Goal: Task Accomplishment & Management: Manage account settings

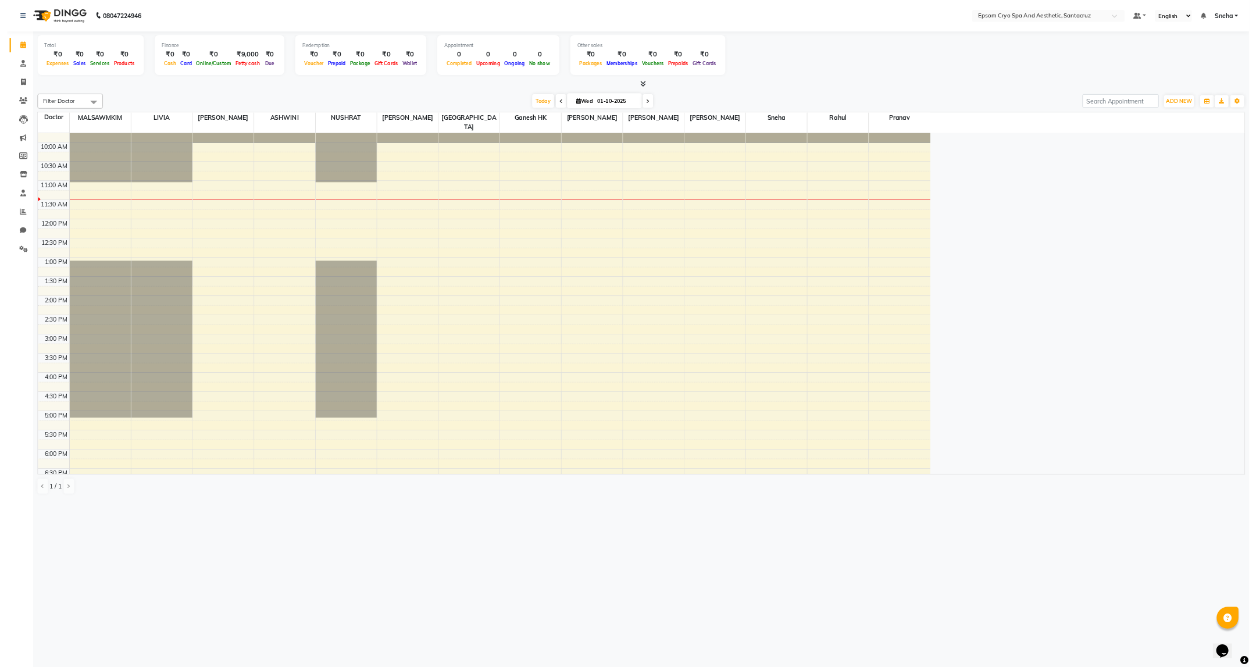
scroll to position [38, 0]
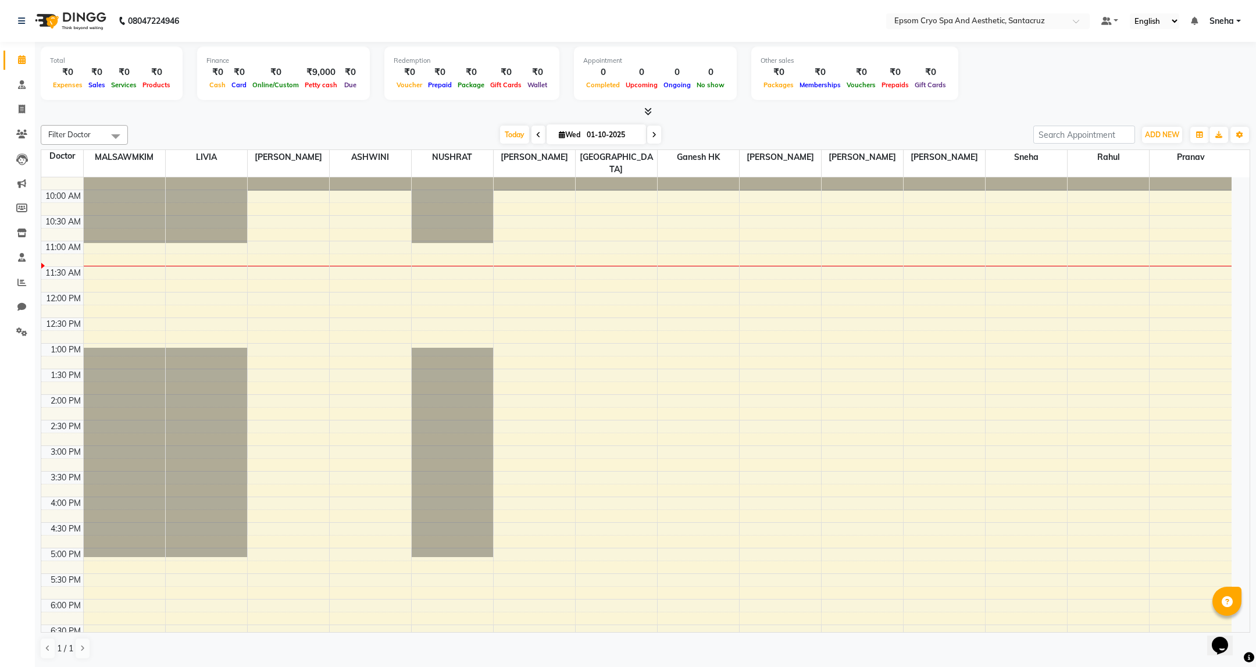
drag, startPoint x: 1623, startPoint y: 2, endPoint x: 651, endPoint y: 134, distance: 980.8
click at [652, 134] on icon at bounding box center [654, 134] width 5 height 7
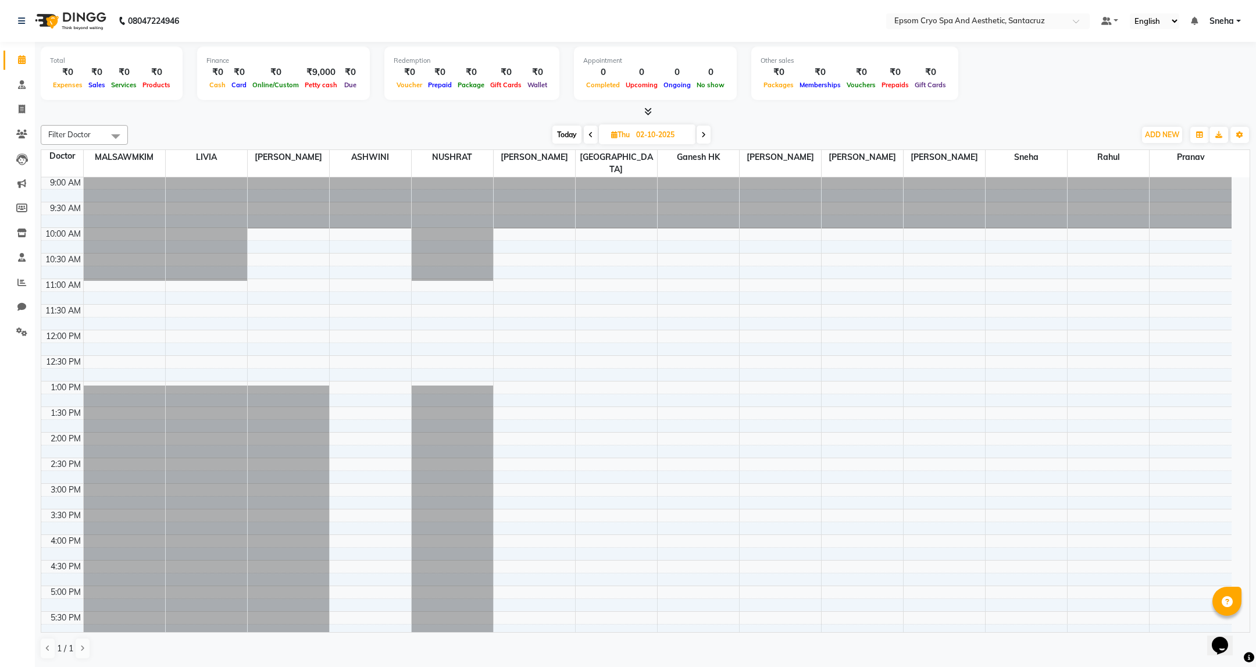
scroll to position [0, 0]
click at [705, 137] on icon at bounding box center [703, 134] width 5 height 7
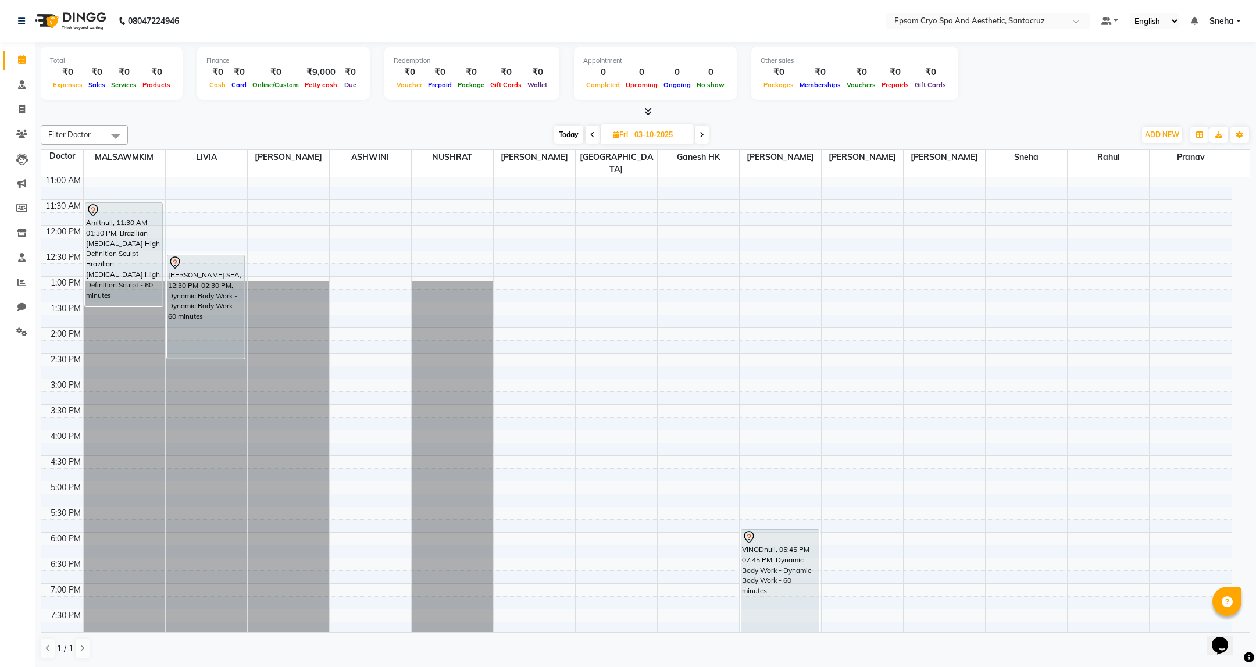
click at [588, 136] on span at bounding box center [592, 135] width 14 height 18
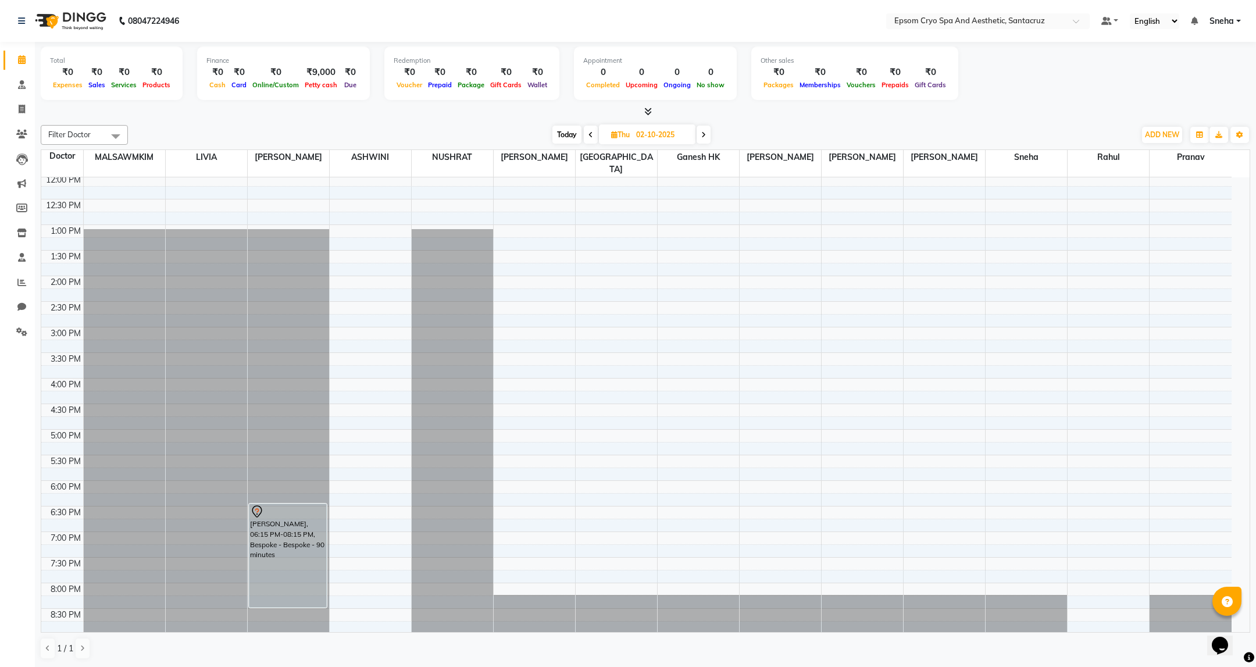
click at [593, 138] on span at bounding box center [591, 135] width 14 height 18
type input "01-10-2025"
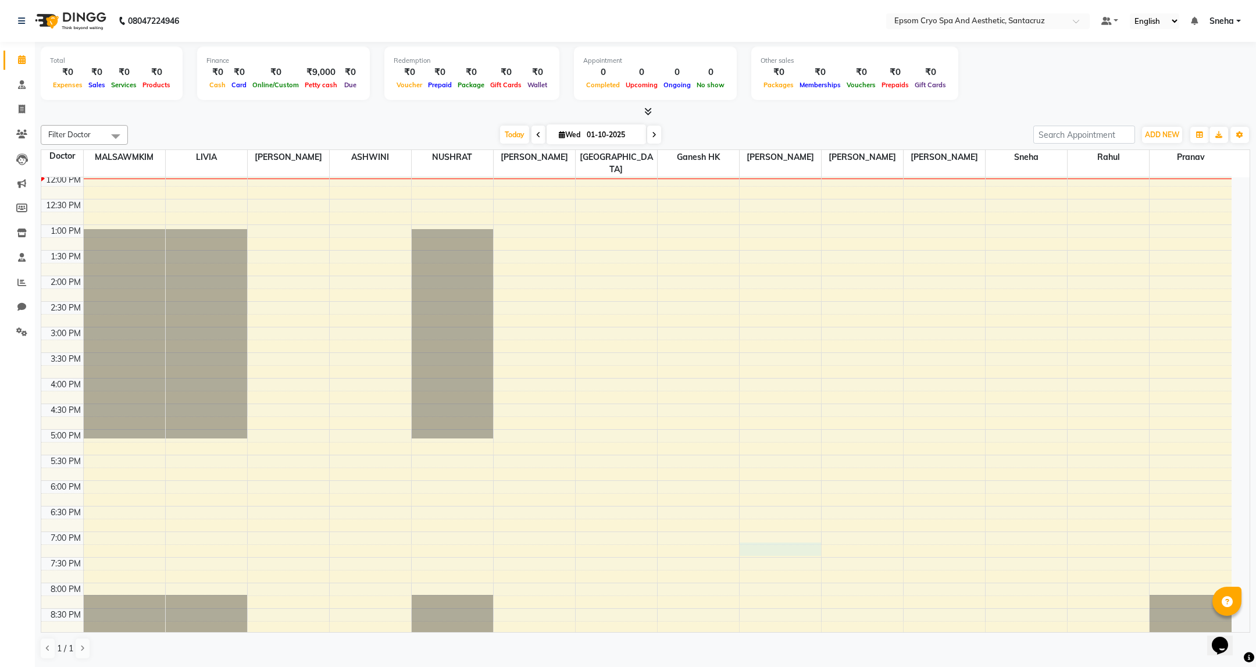
click at [745, 539] on div "9:00 AM 9:30 AM 10:00 AM 10:30 AM 11:00 AM 11:30 AM 12:00 PM 12:30 PM 1:00 PM 1…" at bounding box center [636, 378] width 1190 height 716
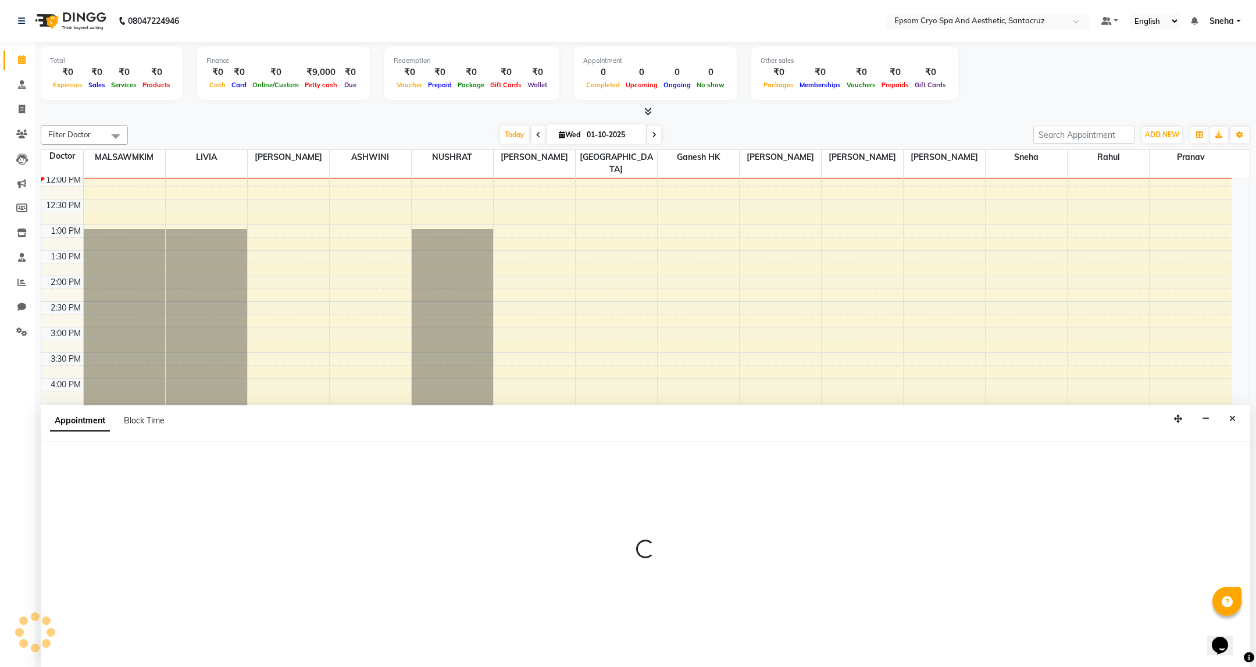
select select "78953"
select select "1140"
select select "tentative"
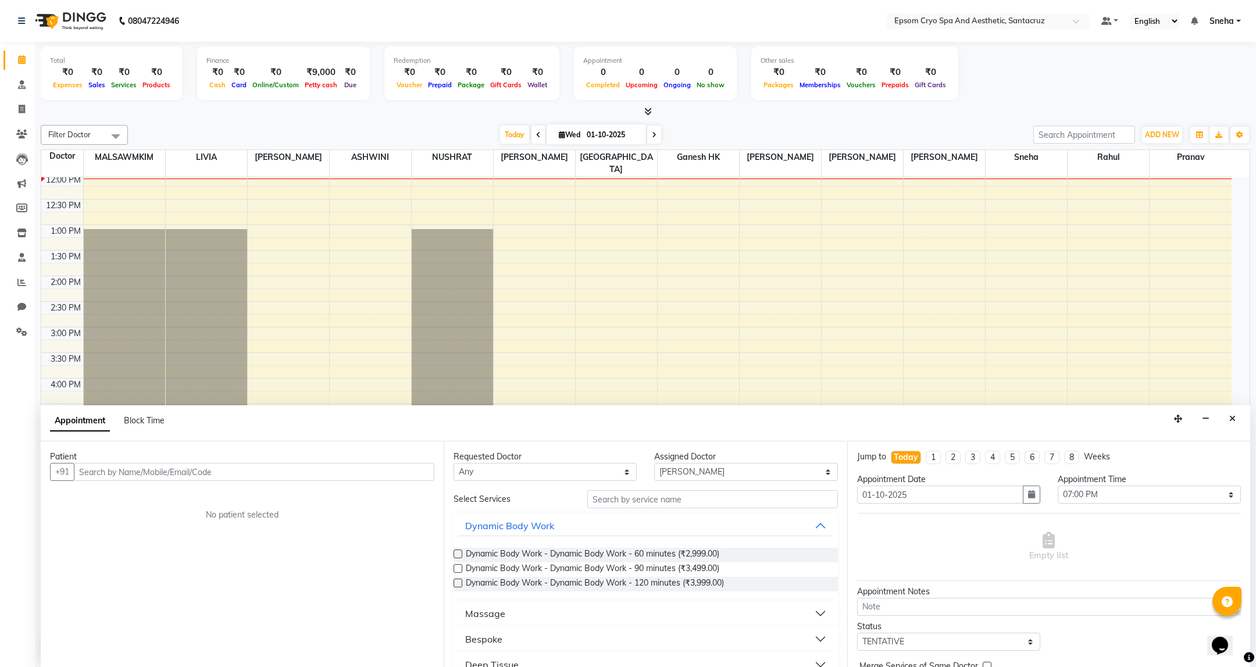
click at [288, 478] on input "text" at bounding box center [254, 472] width 360 height 18
type input "9867150118"
click at [408, 477] on span "Add Patient" at bounding box center [407, 471] width 44 height 10
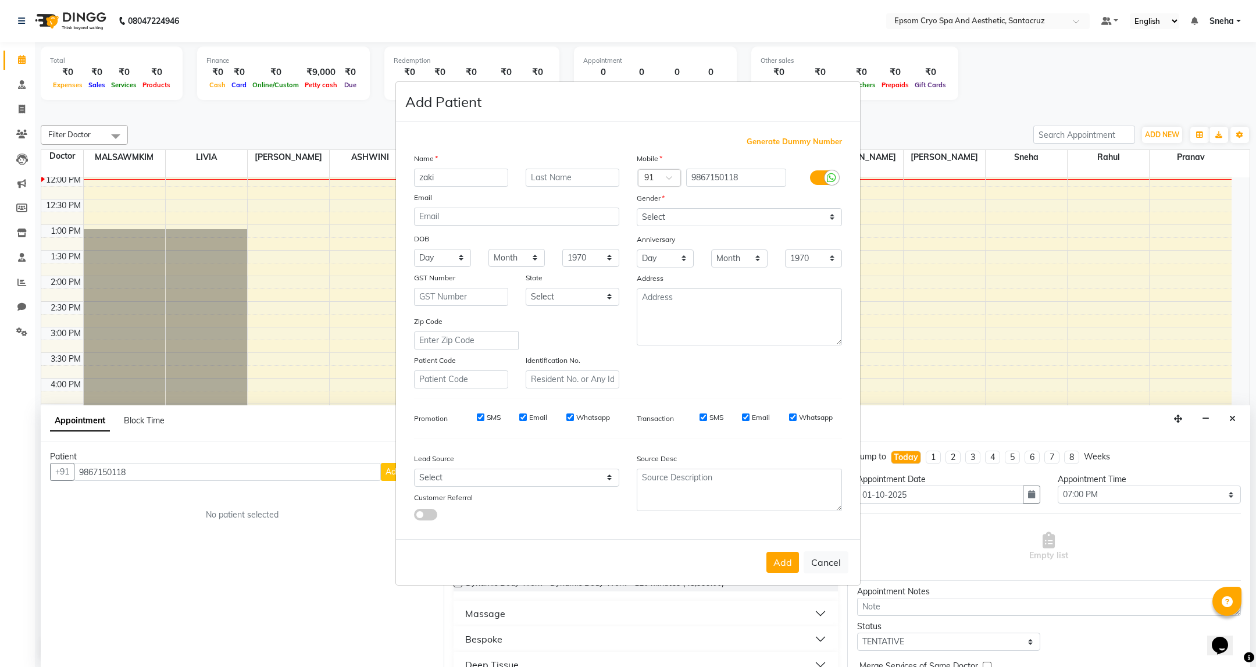
type input "zaki"
click at [733, 216] on select "Select [DEMOGRAPHIC_DATA] [DEMOGRAPHIC_DATA] Other Prefer Not To Say" at bounding box center [739, 217] width 205 height 18
select select "[DEMOGRAPHIC_DATA]"
click at [637, 209] on select "Select [DEMOGRAPHIC_DATA] [DEMOGRAPHIC_DATA] Other Prefer Not To Say" at bounding box center [739, 217] width 205 height 18
click at [783, 558] on button "Add" at bounding box center [782, 562] width 33 height 21
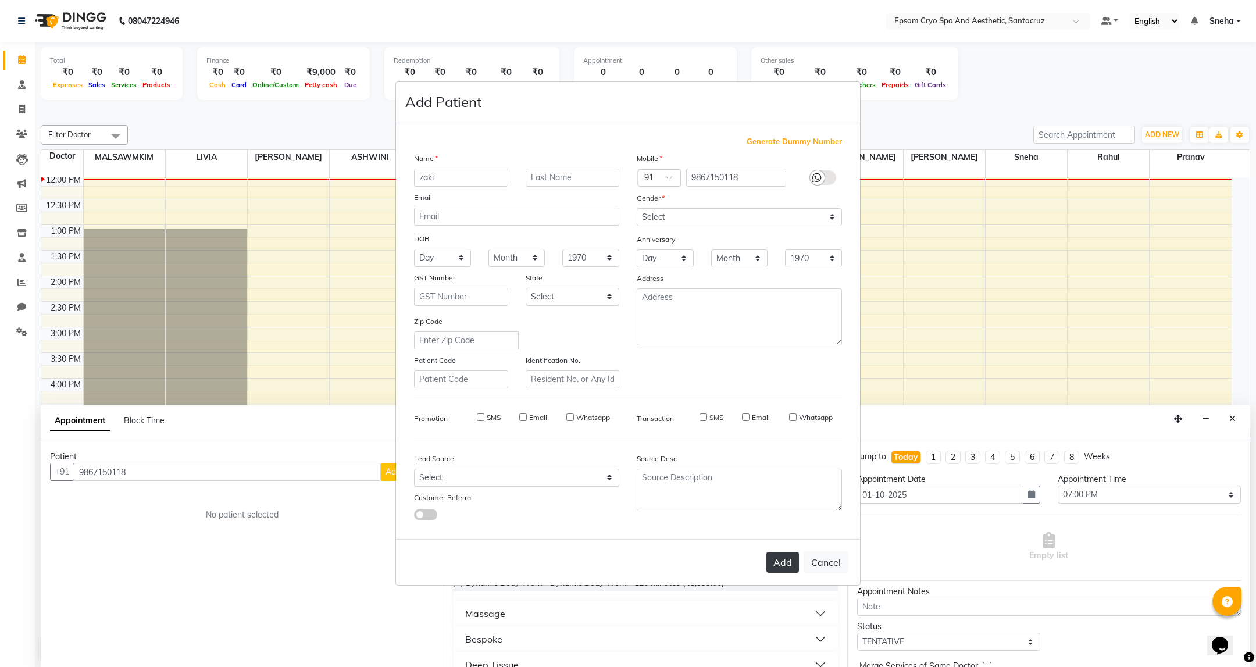
select select
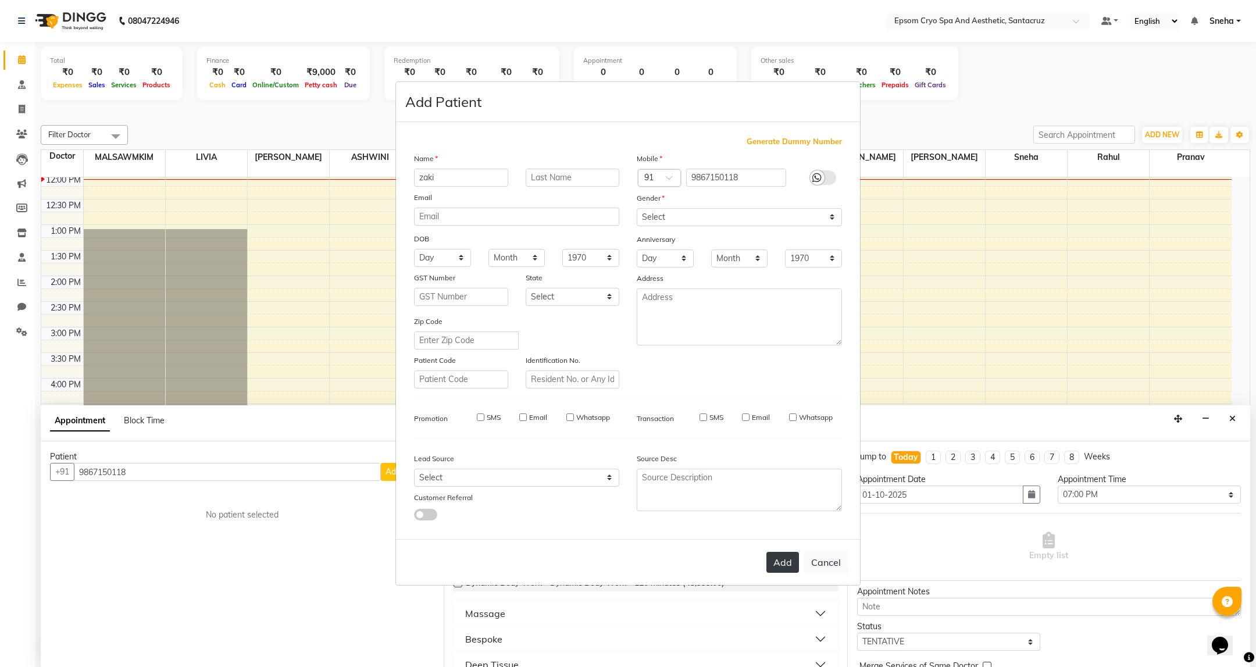
select select
checkbox input "false"
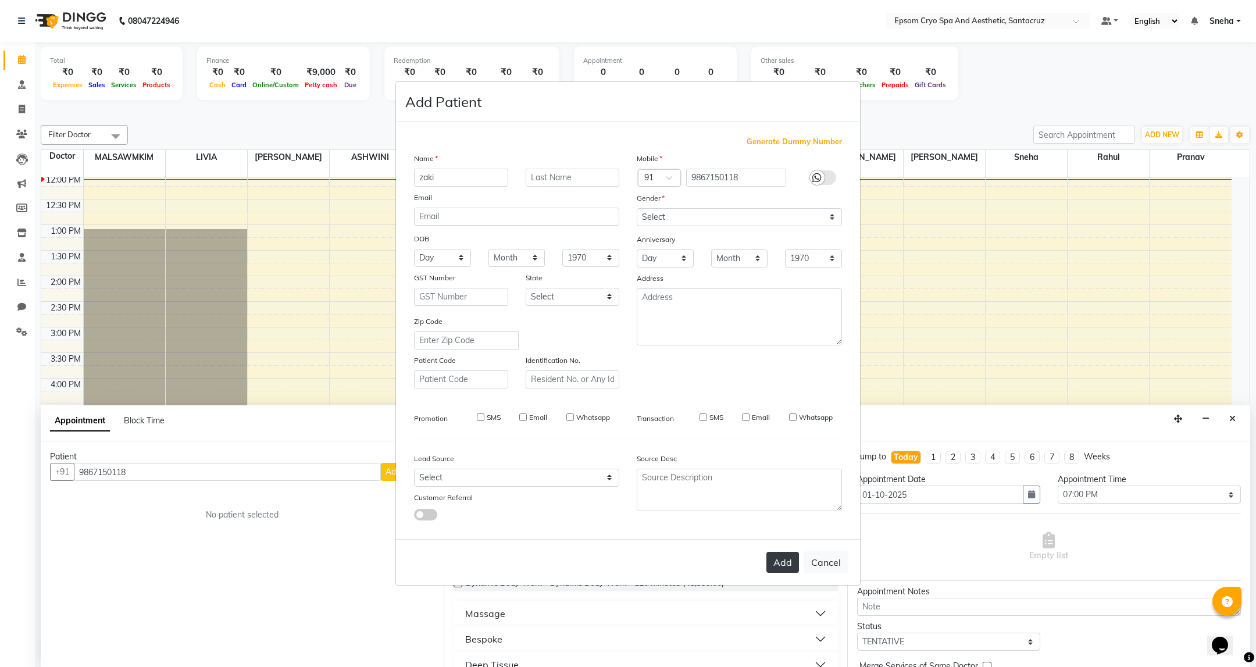
checkbox input "false"
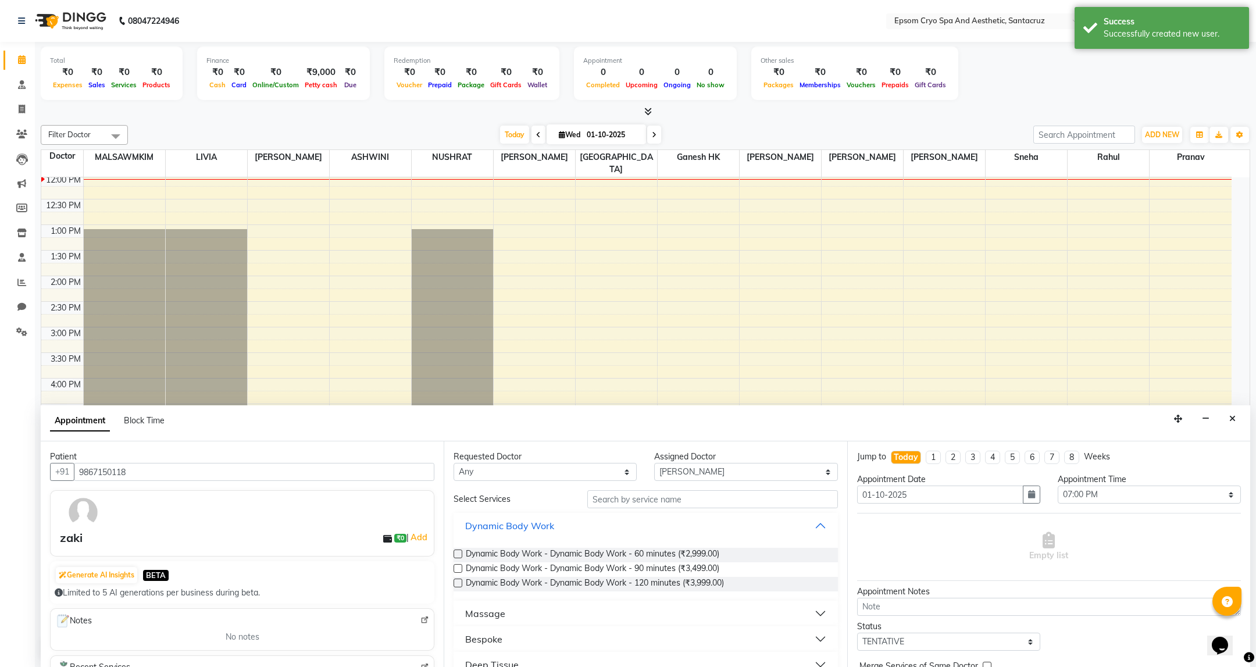
click at [566, 525] on button "Dynamic Body Work" at bounding box center [645, 525] width 374 height 21
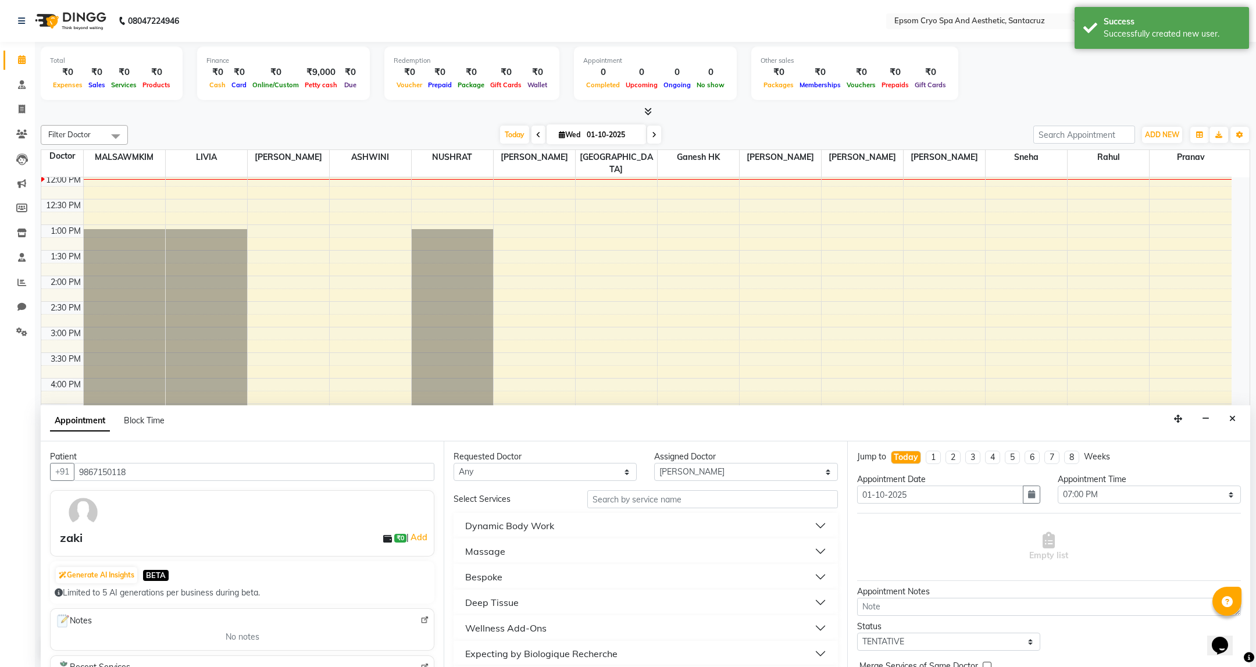
click at [551, 555] on button "Massage" at bounding box center [645, 551] width 374 height 21
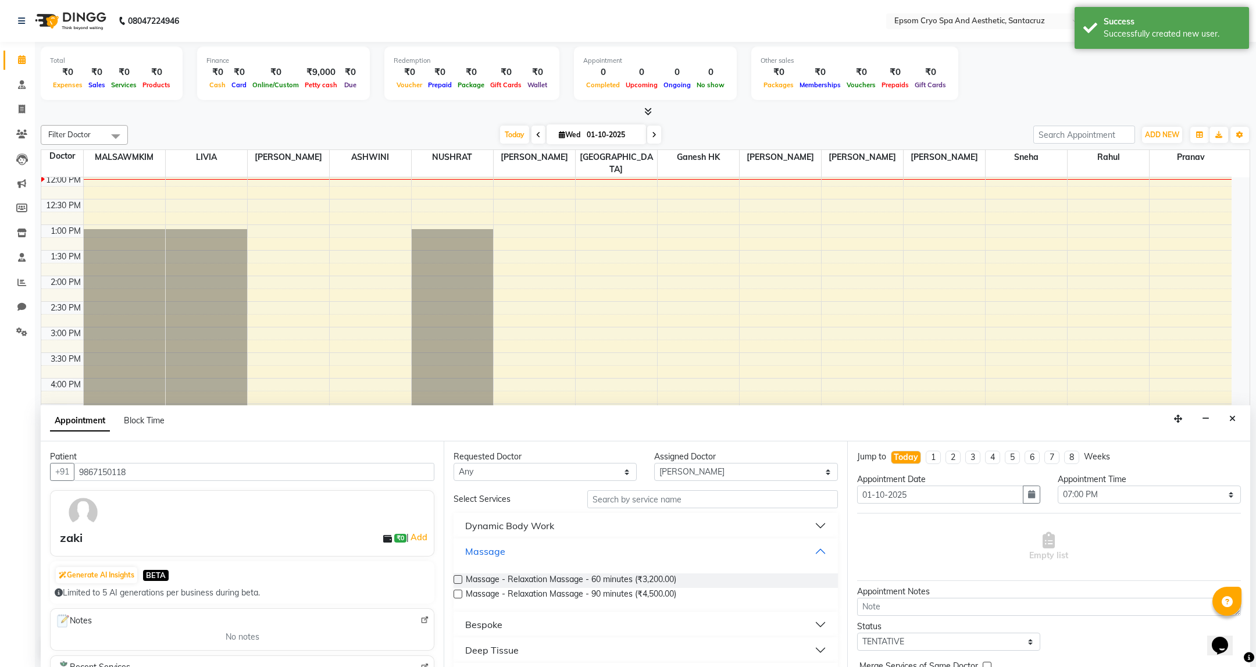
click at [551, 552] on button "Massage" at bounding box center [645, 551] width 374 height 21
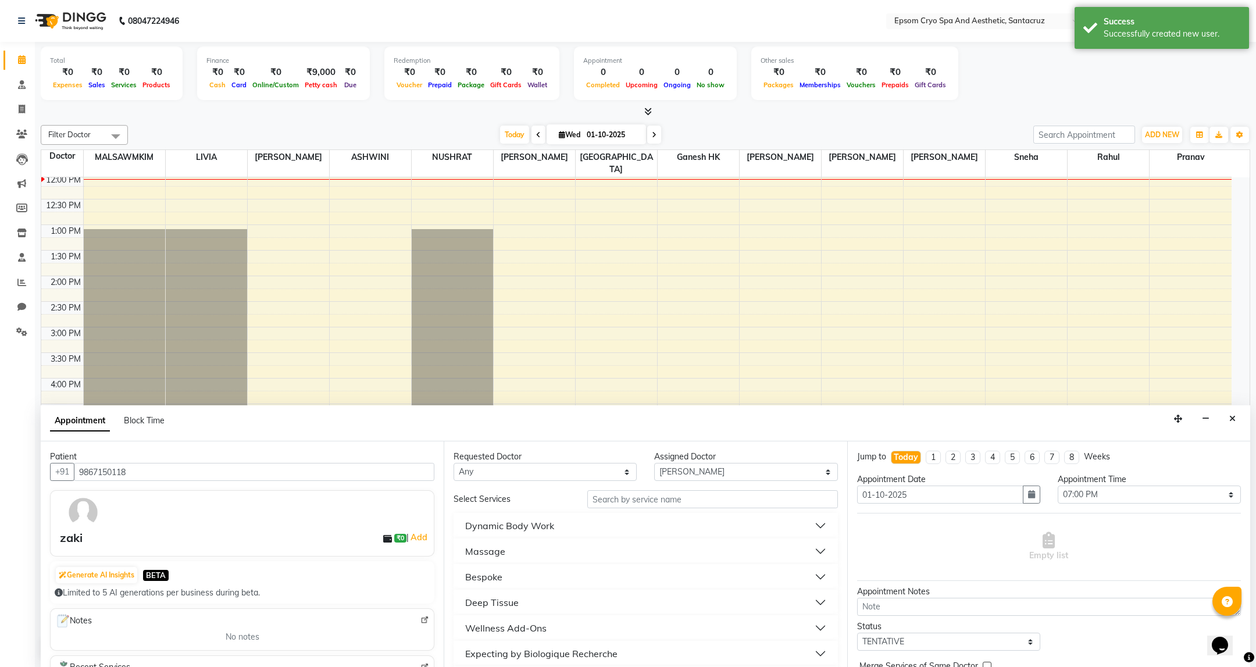
click at [551, 600] on button "Deep Tissue" at bounding box center [645, 602] width 374 height 21
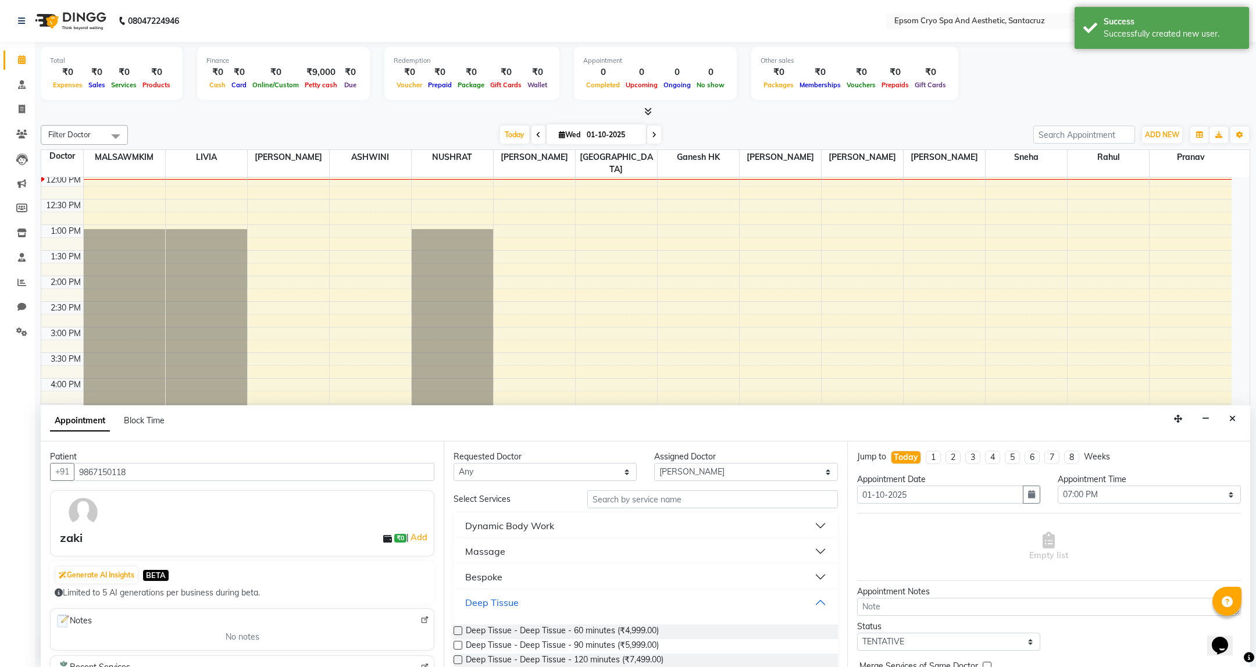
scroll to position [87, 0]
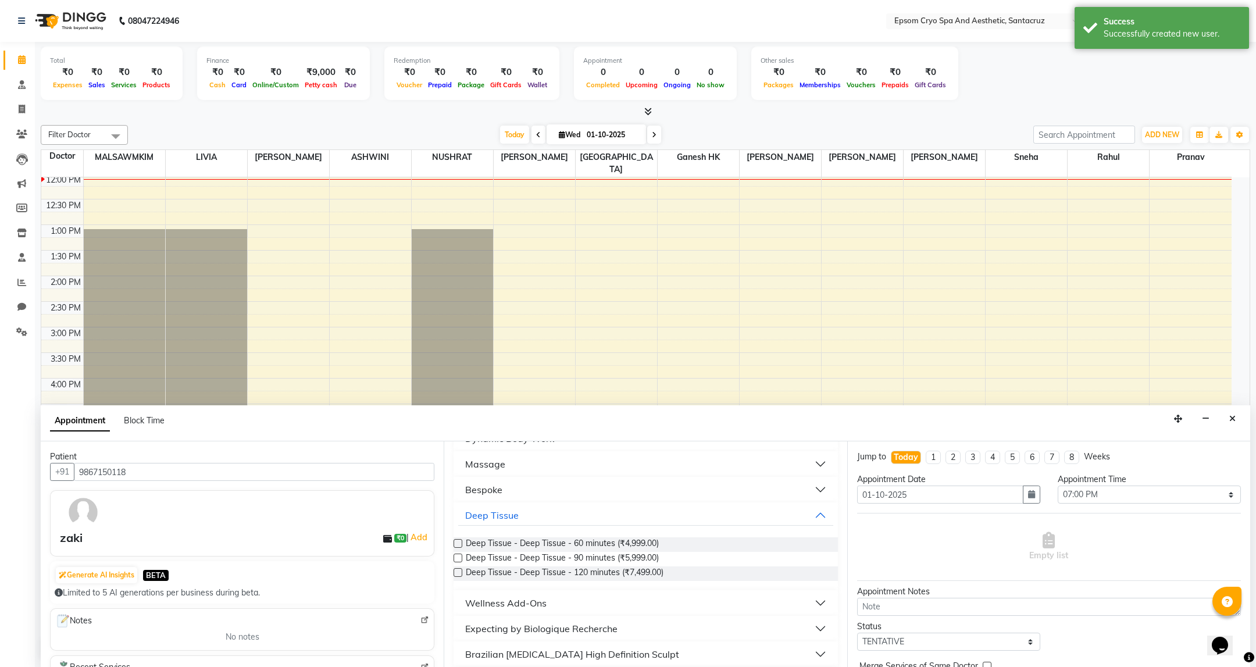
click at [459, 546] on label at bounding box center [457, 543] width 9 height 9
click at [459, 546] on input "checkbox" at bounding box center [457, 545] width 8 height 8
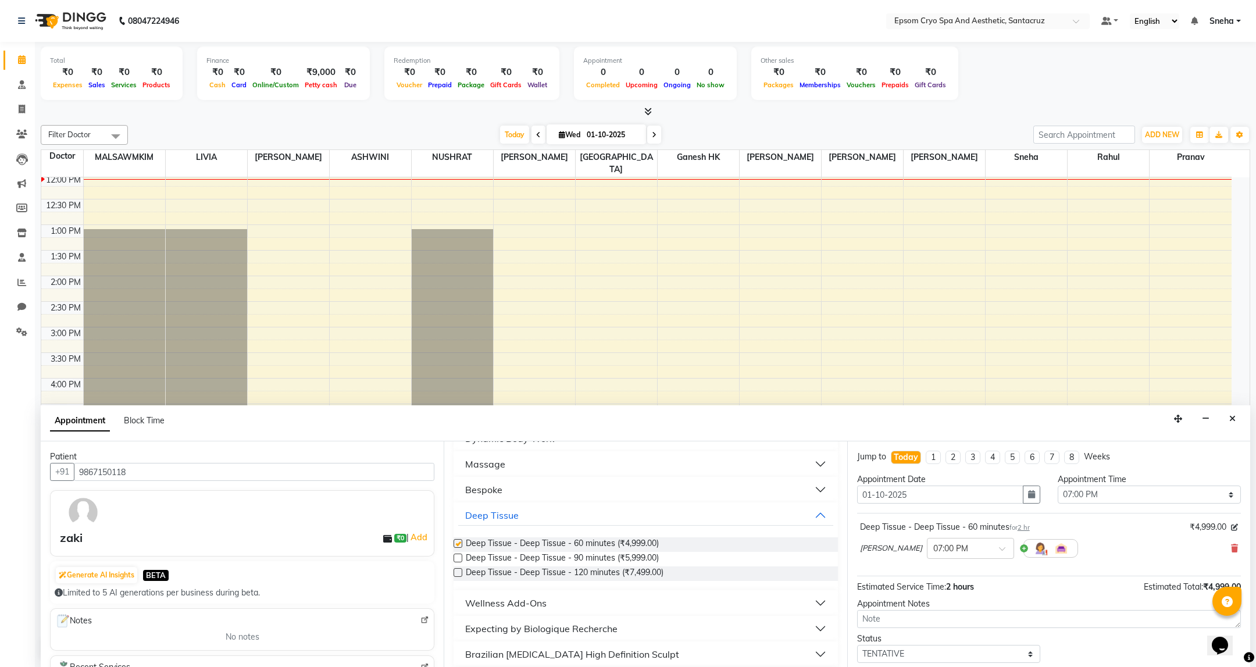
checkbox input "false"
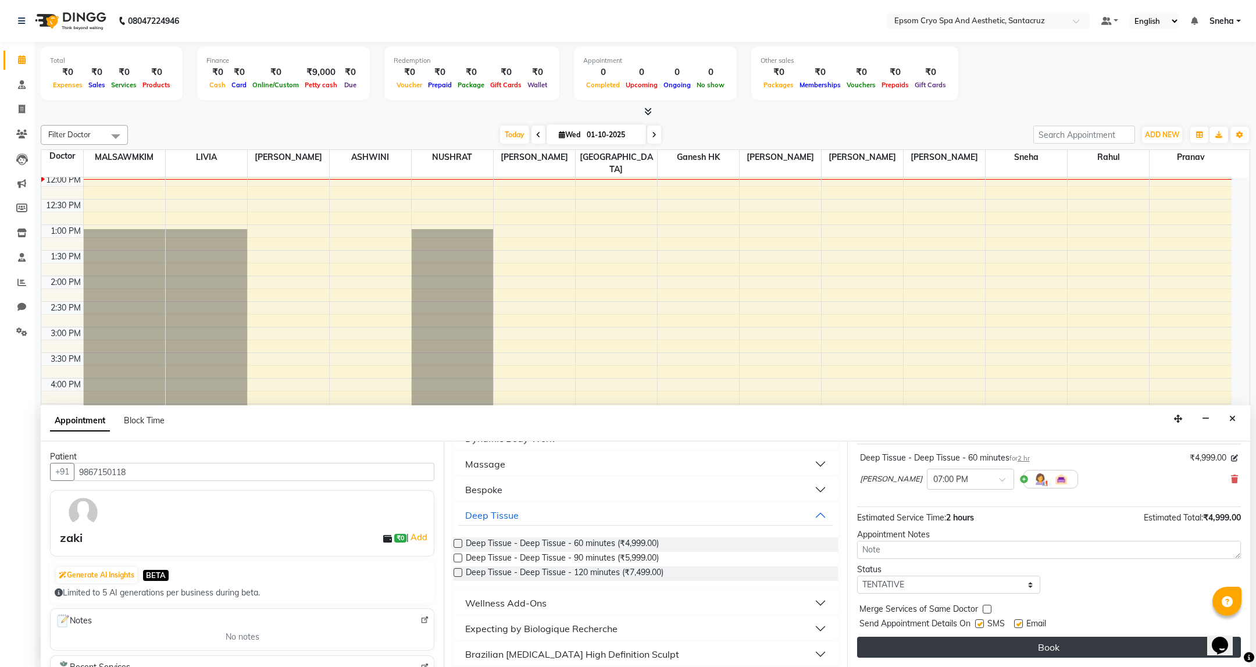
click at [1075, 645] on button "Book" at bounding box center [1049, 647] width 384 height 21
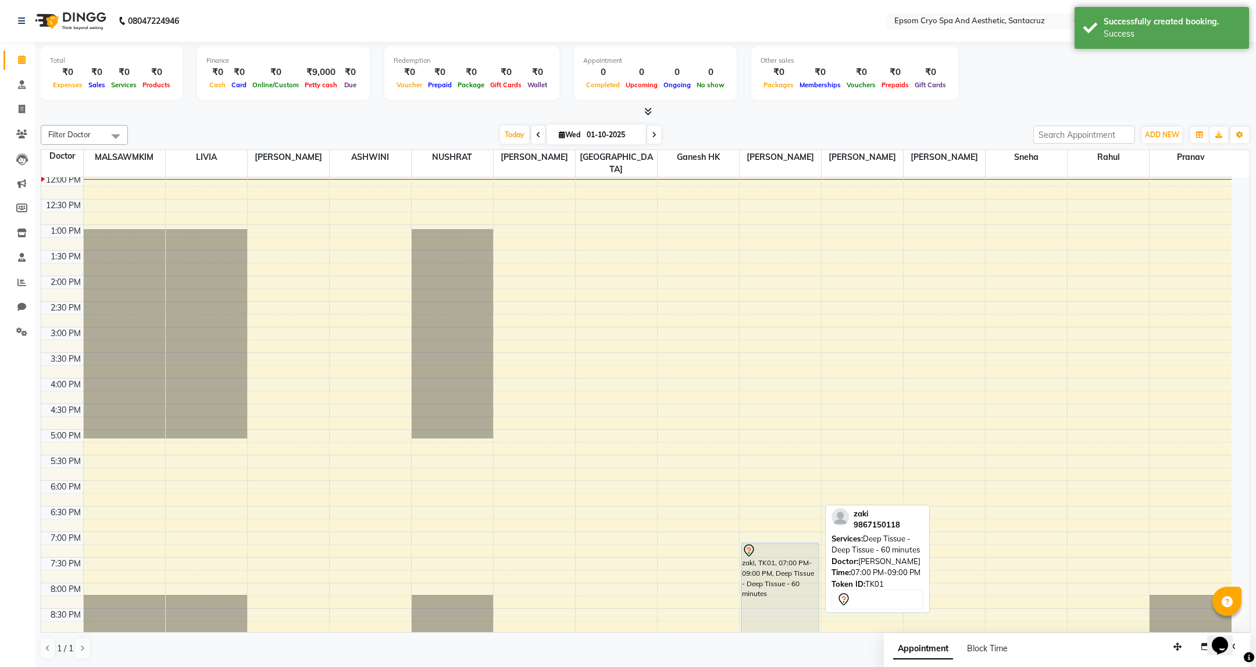
click at [787, 580] on div "zaki, TK01, 07:00 PM-09:00 PM, Deep Tissue - Deep Tissue - 60 minutes" at bounding box center [779, 594] width 77 height 103
select select "7"
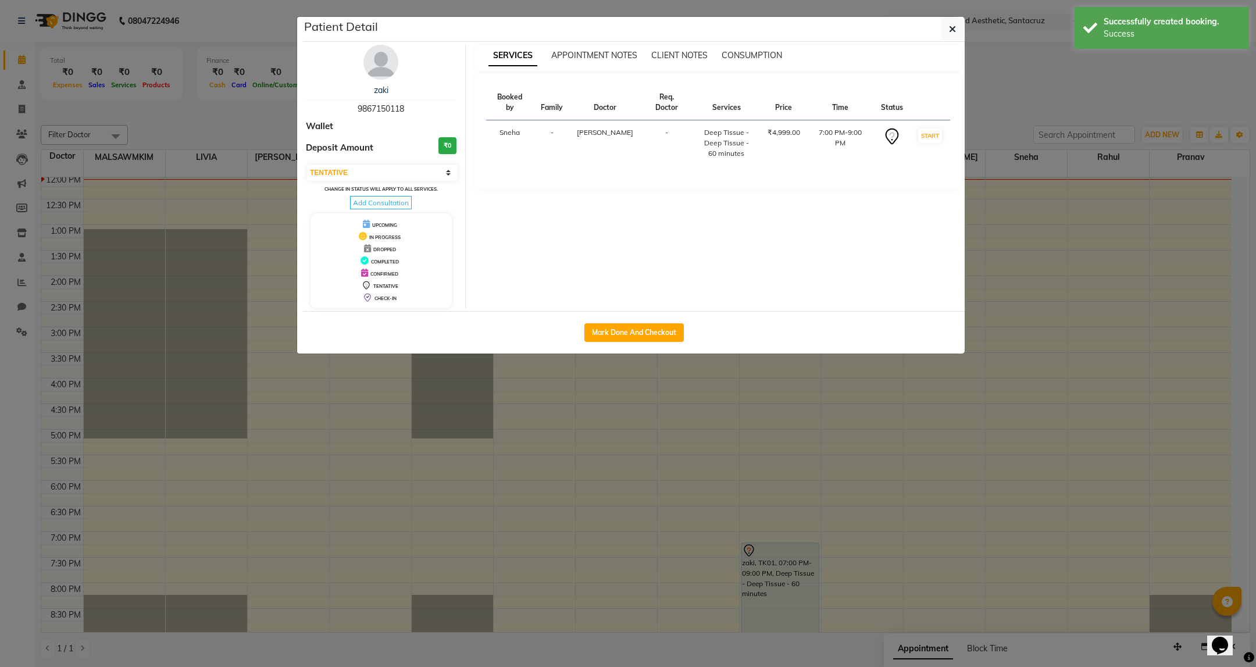
click at [902, 562] on ngb-modal-window "Patient Detail zaki 9867150118 Wallet Deposit Amount ₹0 Select IN SERVICE CONFI…" at bounding box center [628, 333] width 1256 height 667
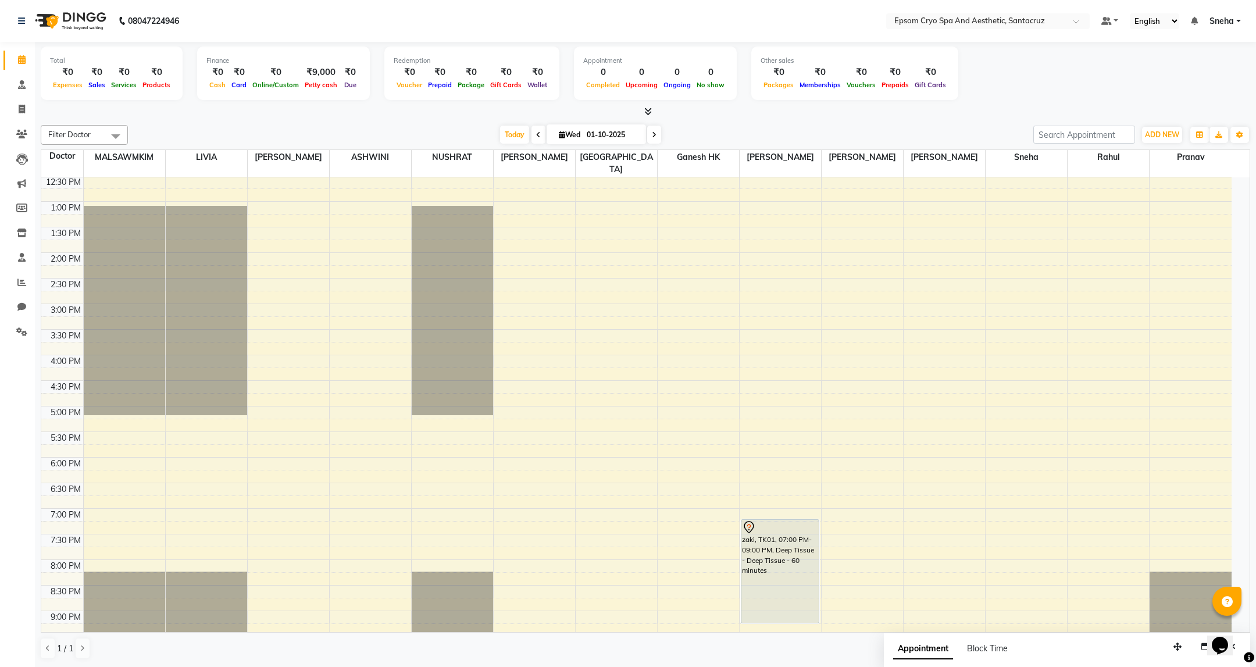
scroll to position [264, 0]
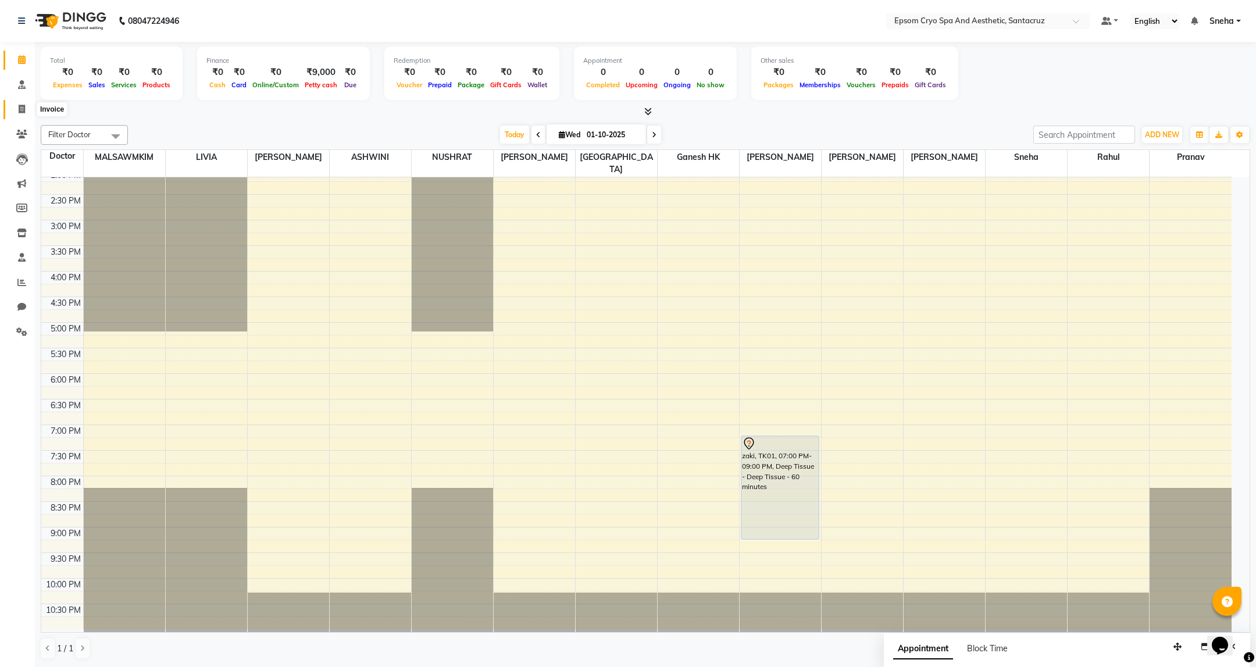
click at [19, 107] on icon at bounding box center [22, 109] width 6 height 9
select select "service"
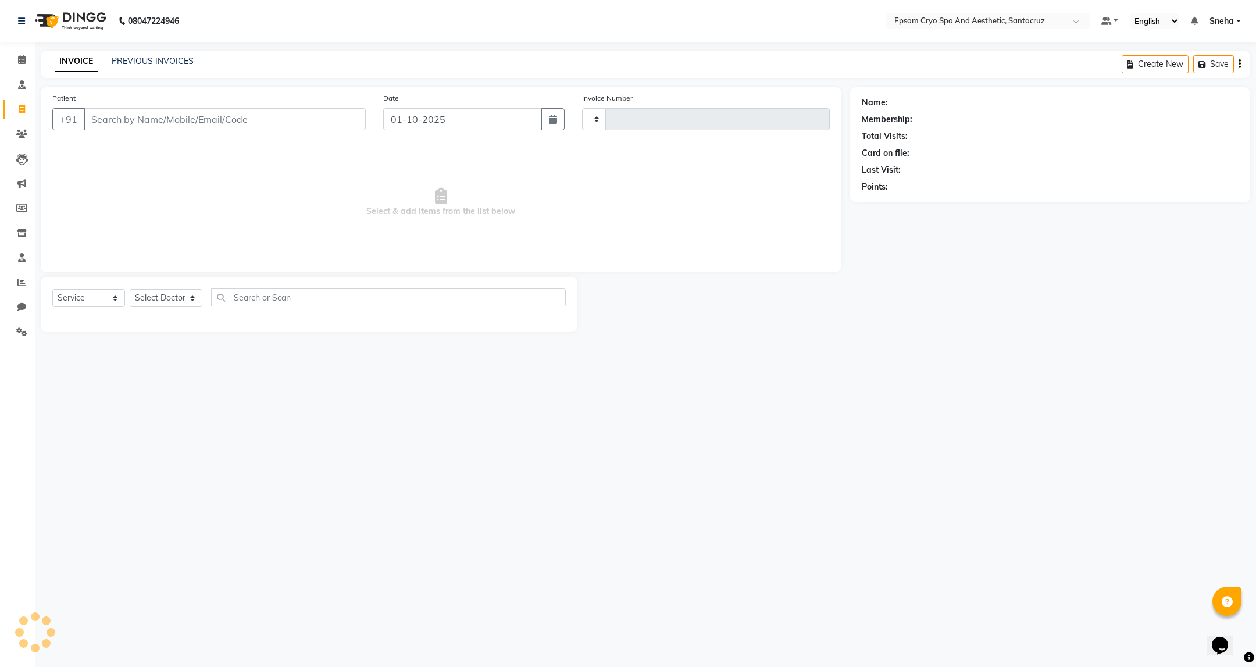
type input "0680"
select select "8028"
click at [183, 119] on input "Patient" at bounding box center [225, 119] width 282 height 22
type input "9820362503"
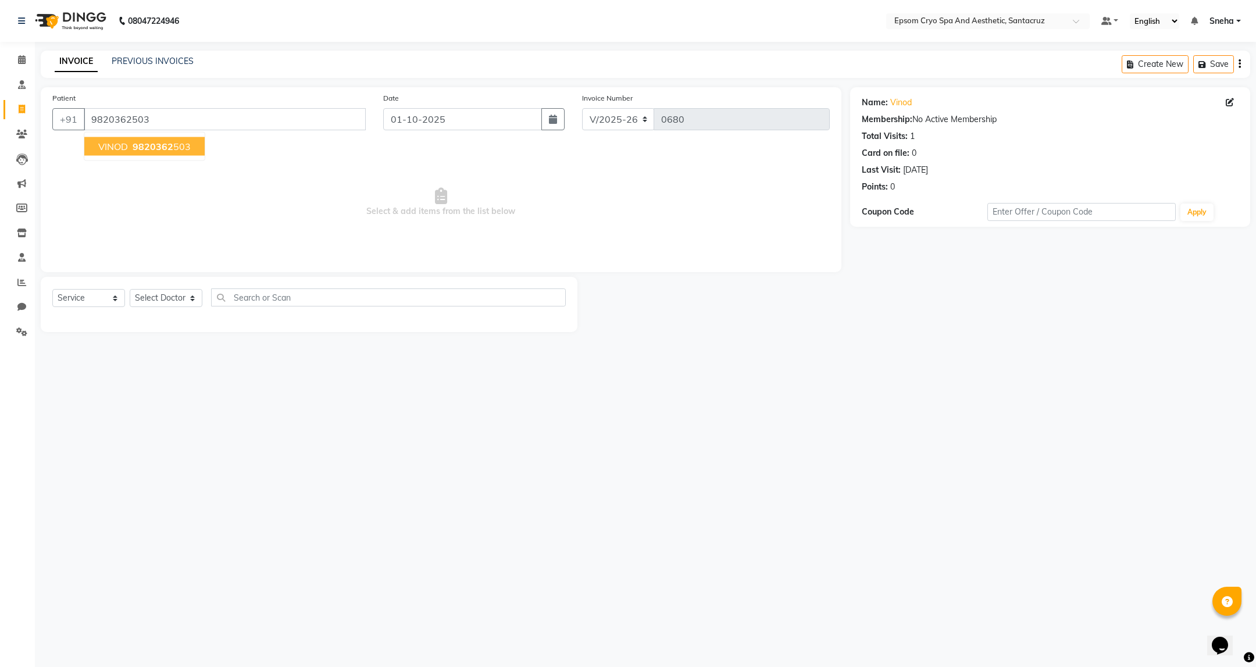
click at [143, 151] on span "9820362" at bounding box center [153, 147] width 41 height 12
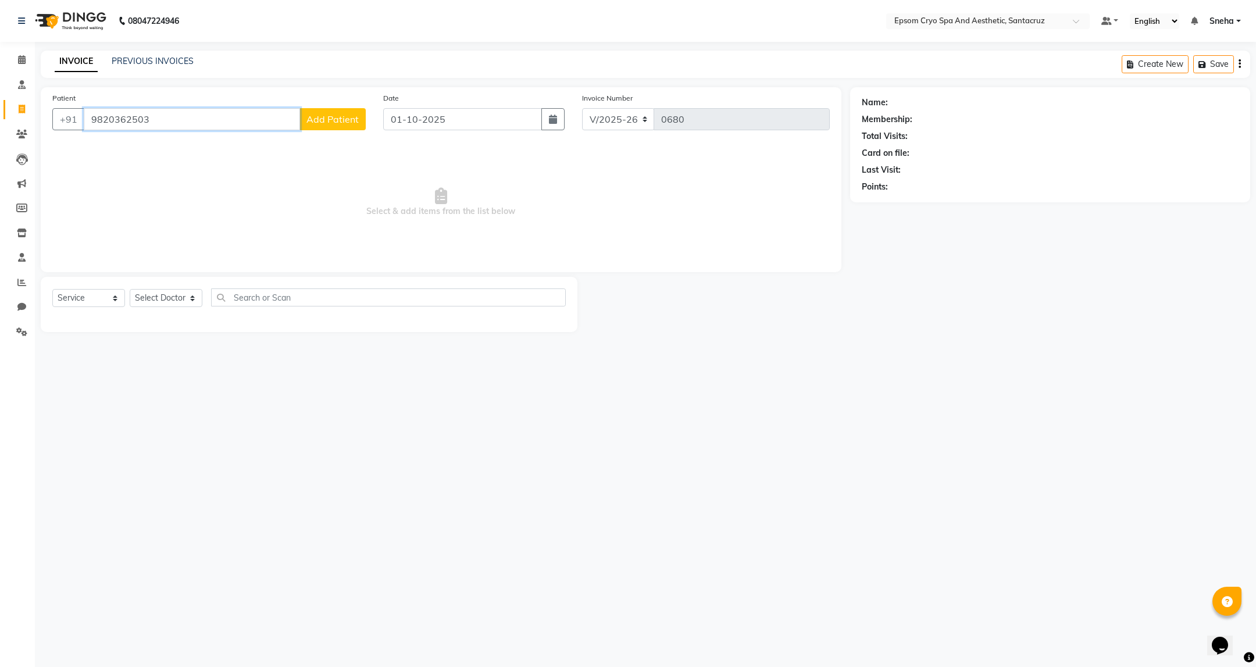
click at [223, 123] on input "9820362503" at bounding box center [192, 119] width 216 height 22
click at [988, 239] on div "Name: Membership: Total Visits: Card on file: Last Visit: Points:" at bounding box center [1054, 209] width 409 height 245
click at [21, 84] on icon at bounding box center [22, 84] width 8 height 9
click at [188, 115] on input "9820362503" at bounding box center [192, 119] width 216 height 22
click at [138, 124] on input "9820362503" at bounding box center [192, 119] width 216 height 22
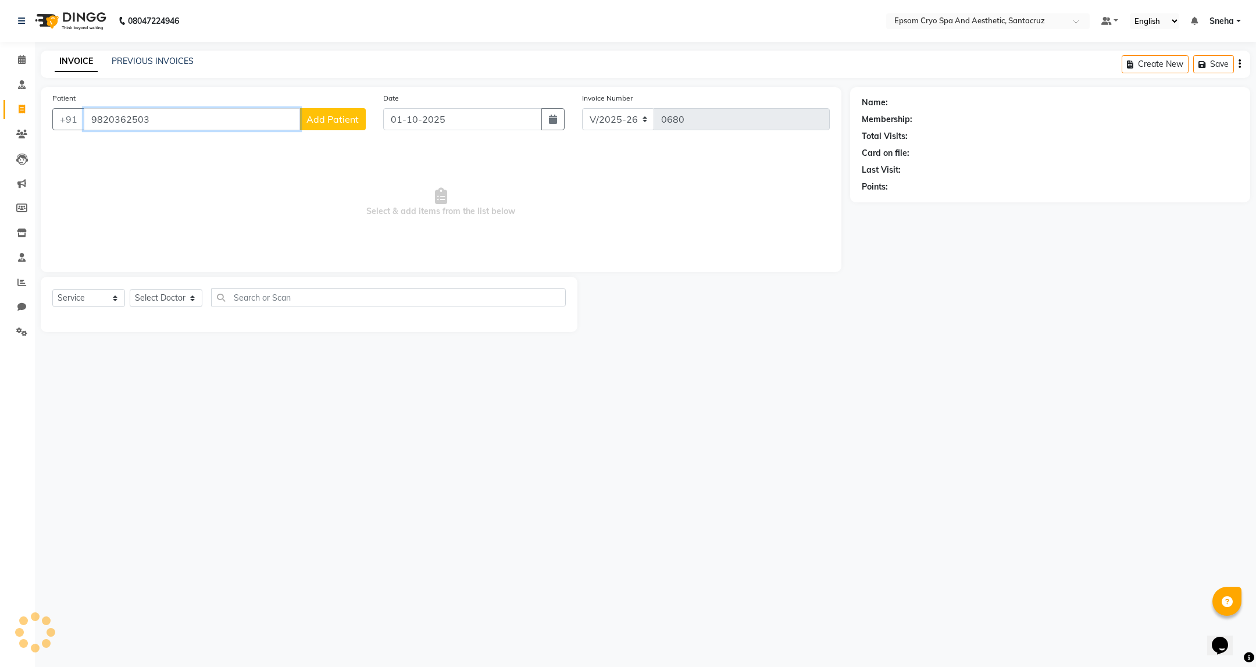
click at [138, 124] on input "9820362503" at bounding box center [192, 119] width 216 height 22
click at [162, 119] on input "9820362503" at bounding box center [192, 119] width 216 height 22
click at [351, 119] on span "Add Patient" at bounding box center [332, 119] width 52 height 12
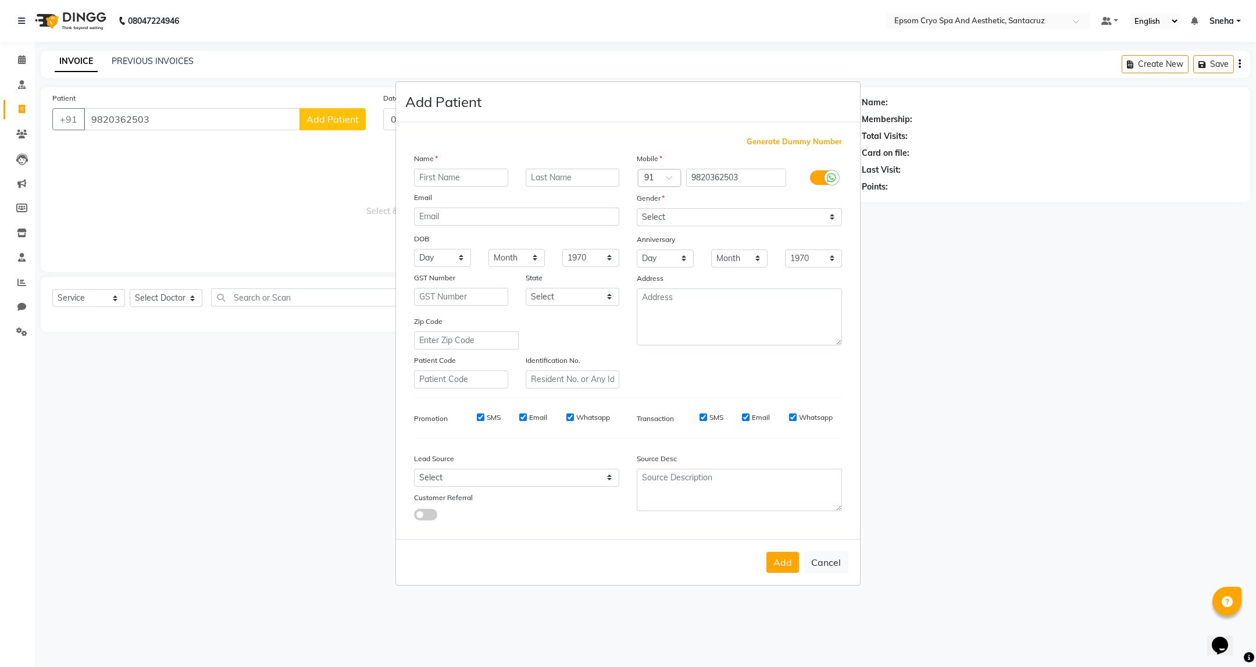
click at [267, 174] on ngb-modal-window "Add Patient Generate Dummy Number Name Email DOB Day 01 02 03 04 05 06 07 08 09…" at bounding box center [628, 333] width 1256 height 667
click at [825, 558] on button "Cancel" at bounding box center [825, 562] width 45 height 22
select select
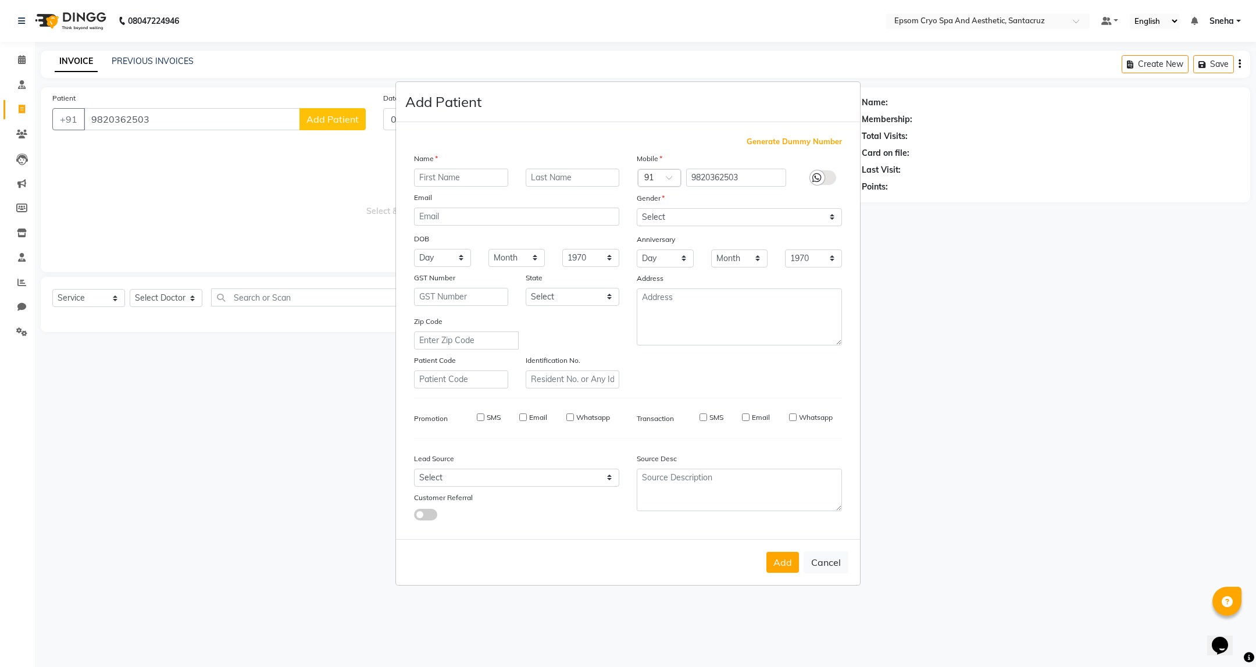
select select
checkbox input "false"
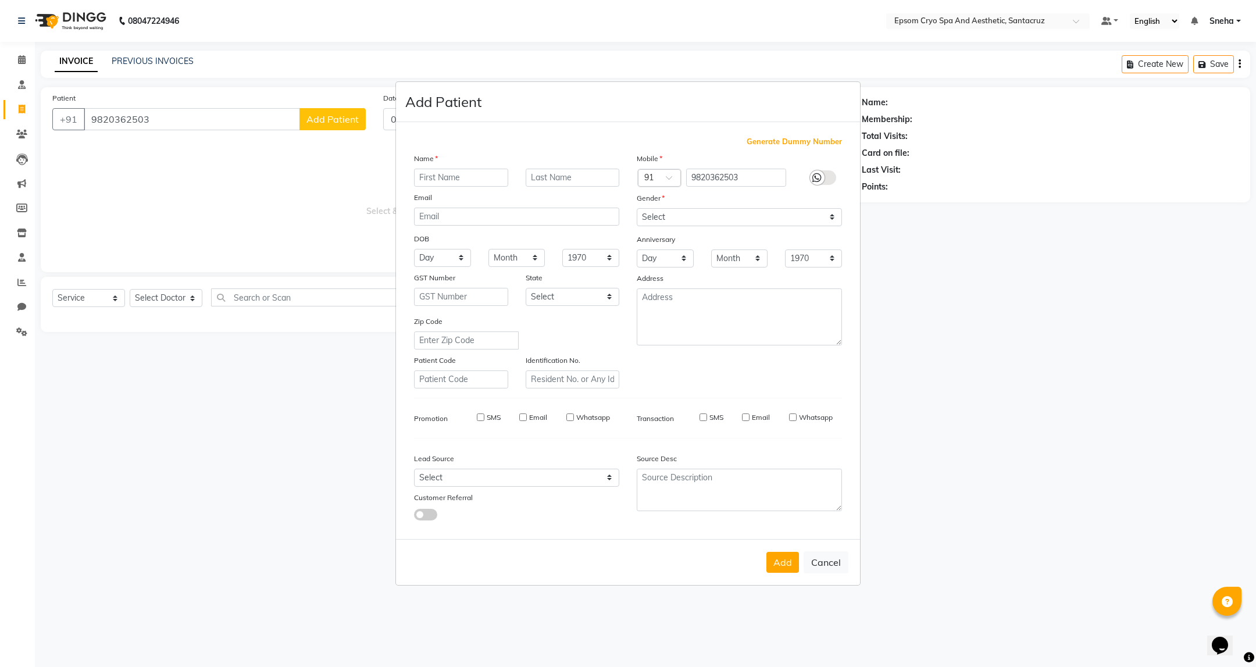
checkbox input "false"
